Goal: Task Accomplishment & Management: Manage account settings

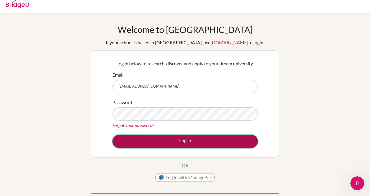
click at [165, 135] on button "Log in" at bounding box center [186, 141] width 146 height 13
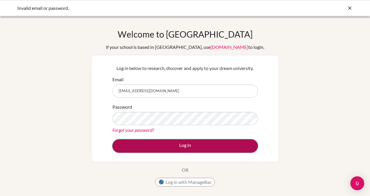
click at [177, 147] on button "Log in" at bounding box center [186, 145] width 146 height 13
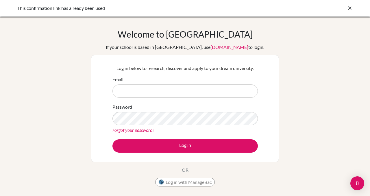
click at [147, 83] on div "Email" at bounding box center [186, 87] width 146 height 22
click at [169, 99] on form "Email Password Forgot your password? Log in" at bounding box center [186, 114] width 146 height 77
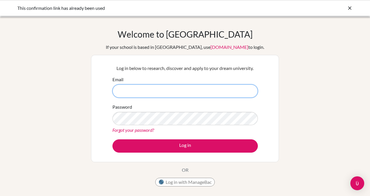
click at [165, 91] on input "Email" at bounding box center [186, 91] width 146 height 13
type input "[EMAIL_ADDRESS][DOMAIN_NAME]"
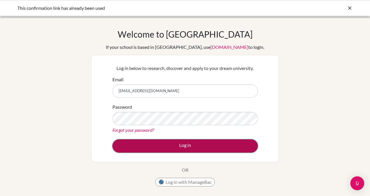
click at [186, 148] on button "Log in" at bounding box center [186, 145] width 146 height 13
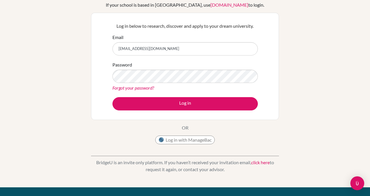
scroll to position [57, 0]
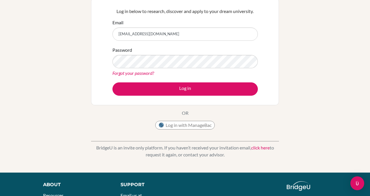
click at [130, 73] on link "Forgot your password?" at bounding box center [134, 72] width 42 height 5
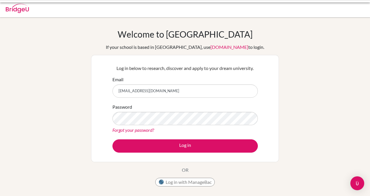
scroll to position [57, 0]
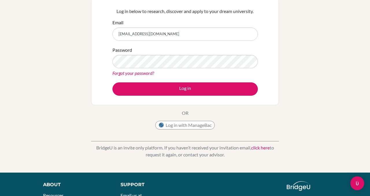
drag, startPoint x: 179, startPoint y: 33, endPoint x: 97, endPoint y: 36, distance: 82.2
click at [97, 35] on div "Log in below to research, discover and apply to your dream university. Email [E…" at bounding box center [185, 51] width 188 height 107
click at [137, 34] on input "Email" at bounding box center [186, 33] width 146 height 13
type input "[EMAIL_ADDRESS][DOMAIN_NAME]"
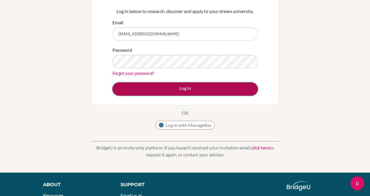
click at [170, 87] on button "Log in" at bounding box center [186, 88] width 146 height 13
